Goal: Communication & Community: Answer question/provide support

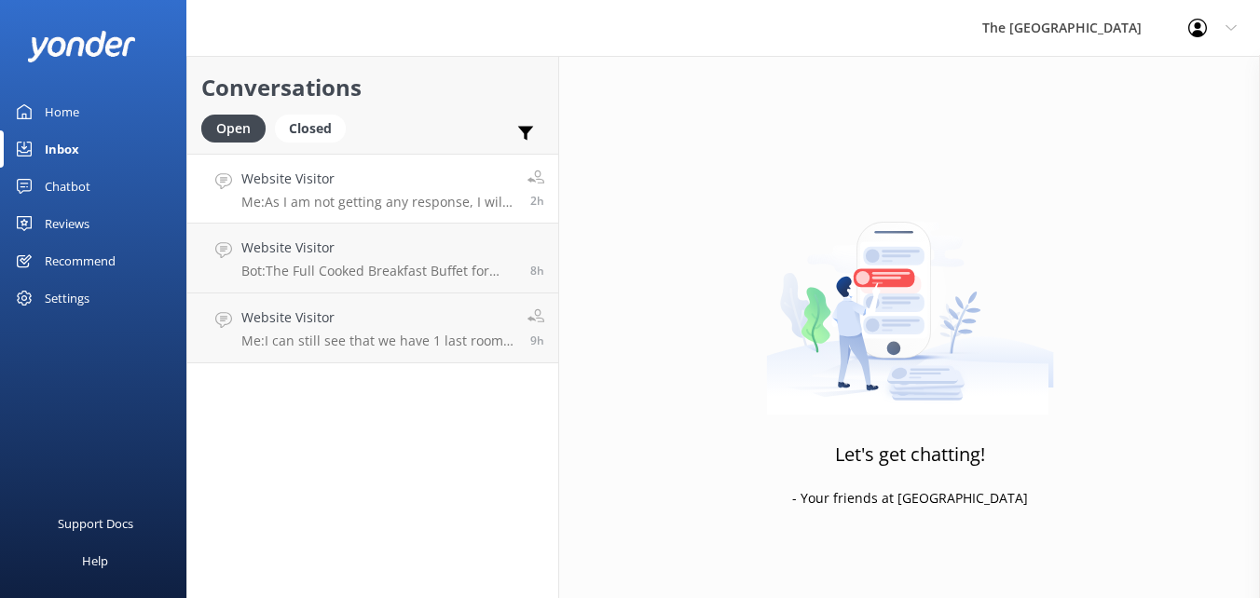
click at [461, 179] on h4 "Website Visitor" at bounding box center [377, 179] width 272 height 21
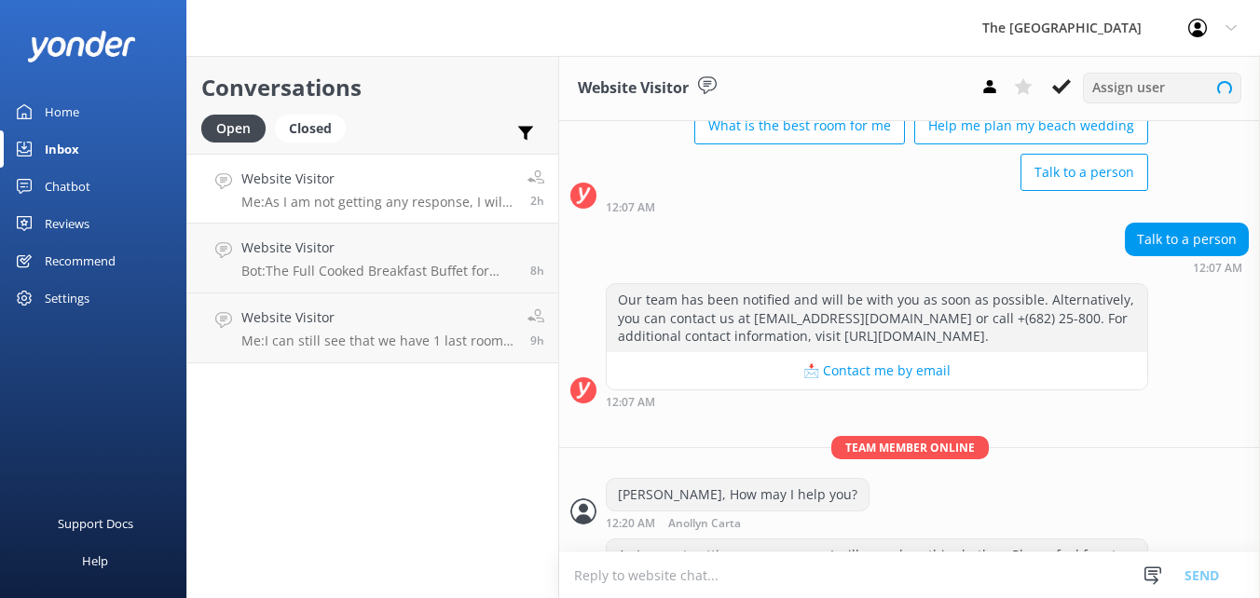
scroll to position [234, 0]
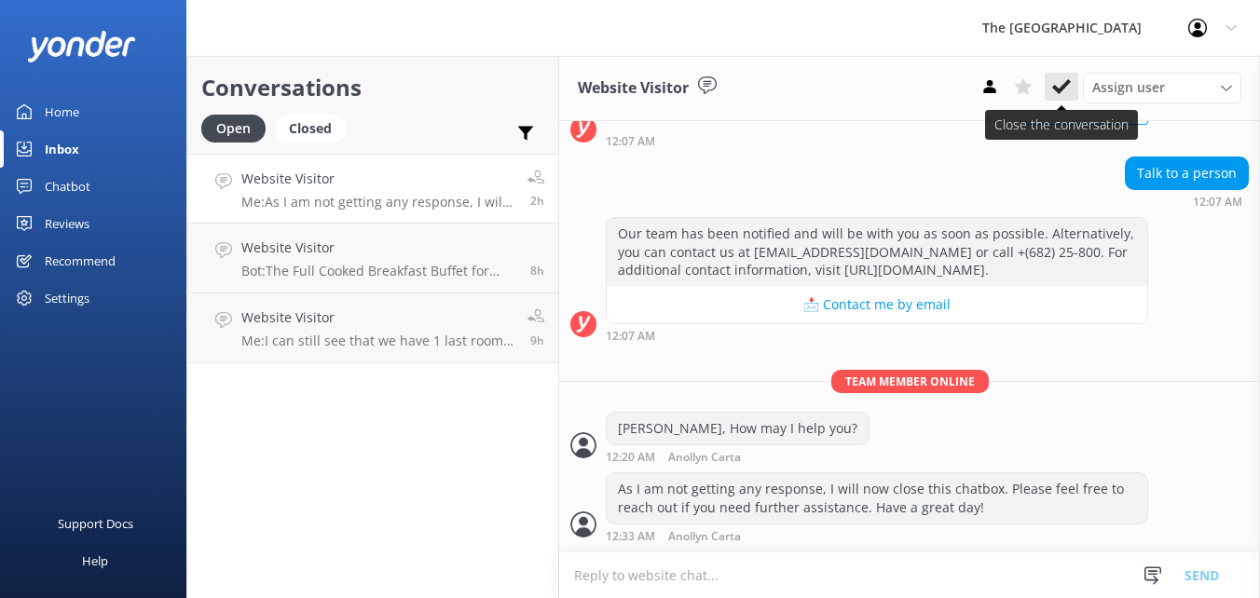
click at [1064, 82] on icon at bounding box center [1061, 86] width 19 height 19
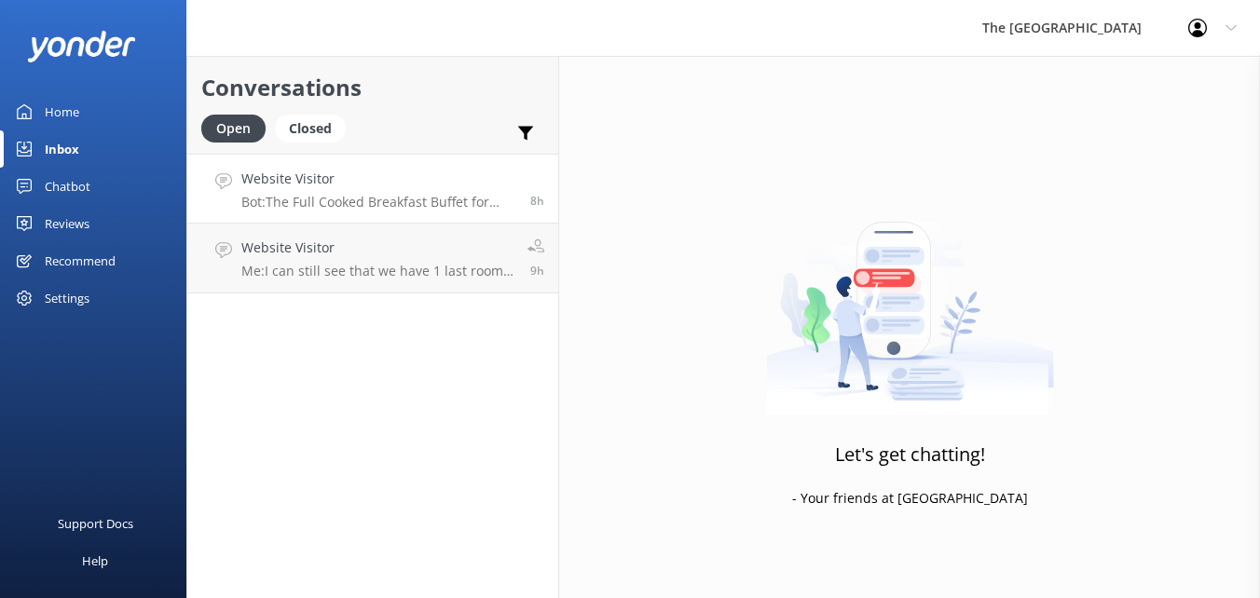
click at [483, 184] on h4 "Website Visitor" at bounding box center [378, 179] width 275 height 21
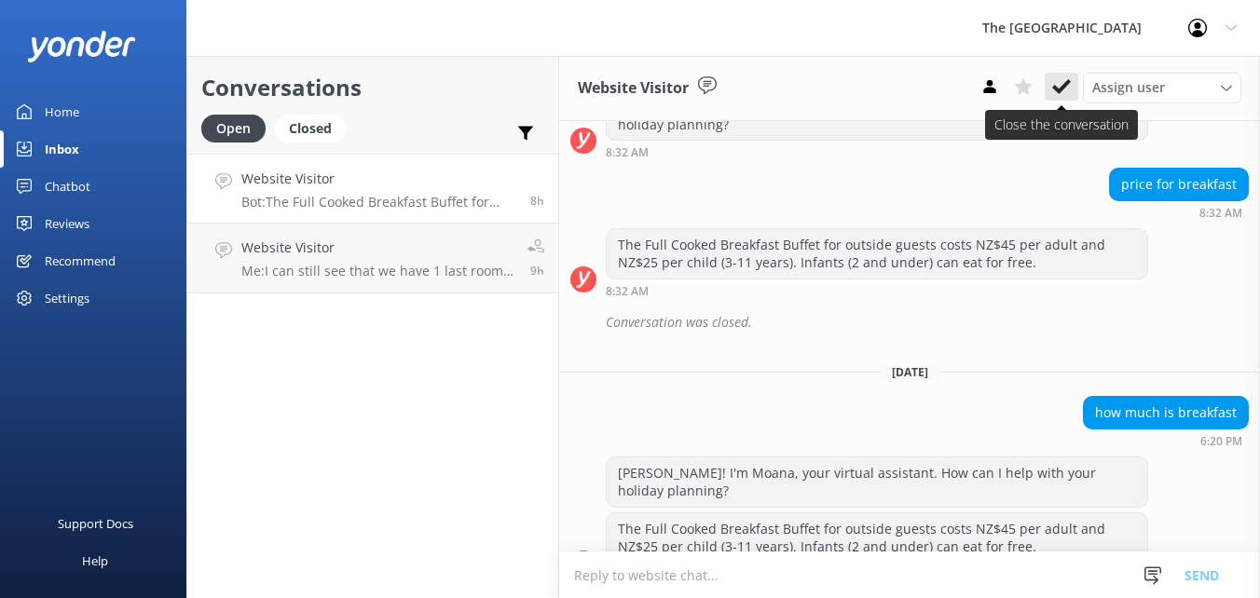
scroll to position [916, 0]
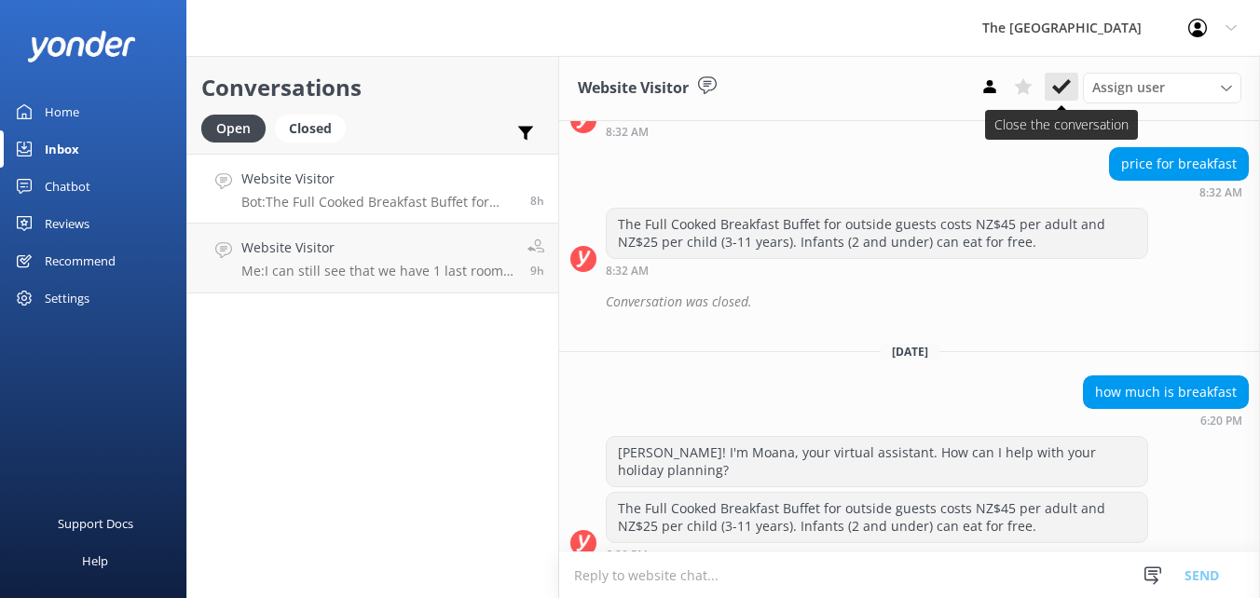
click at [1059, 91] on use at bounding box center [1061, 86] width 19 height 15
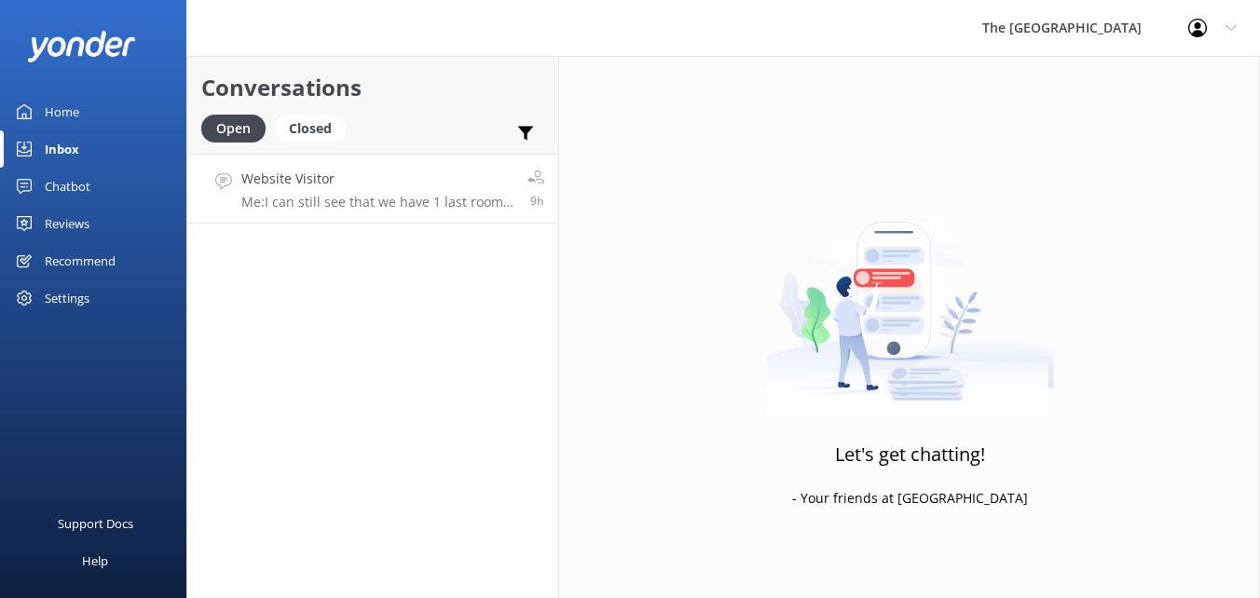
click at [442, 192] on div "Website Visitor Me: I can still see that we have 1 last room available for [DAT…" at bounding box center [377, 189] width 272 height 40
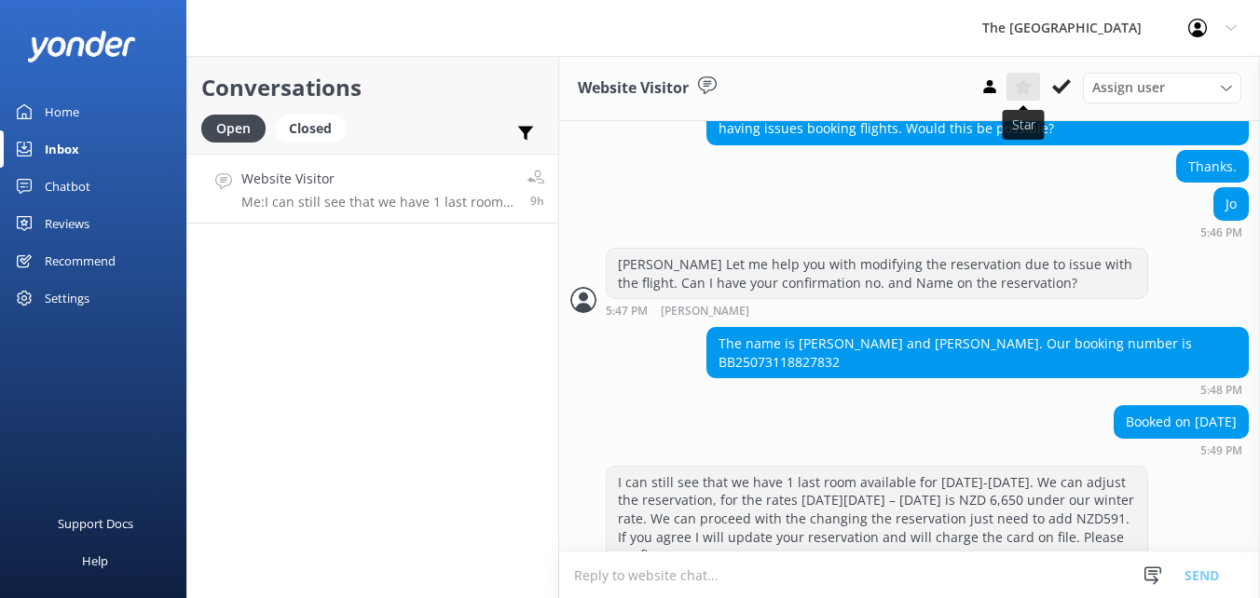
scroll to position [680, 0]
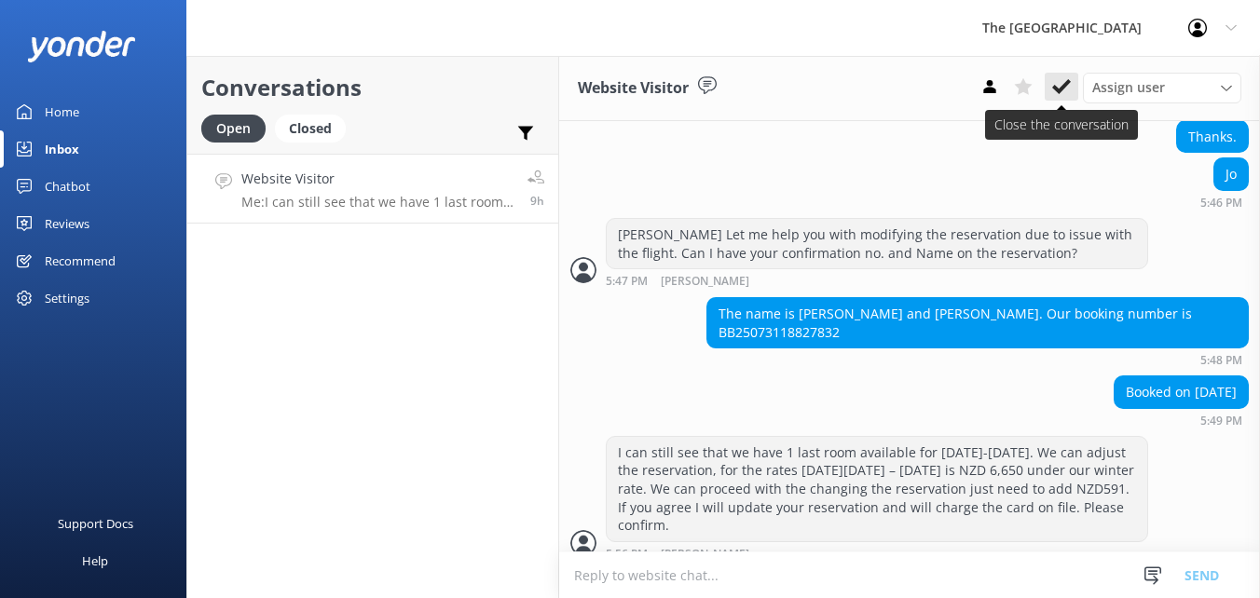
click at [1063, 86] on use at bounding box center [1061, 86] width 19 height 15
